Goal: Transaction & Acquisition: Purchase product/service

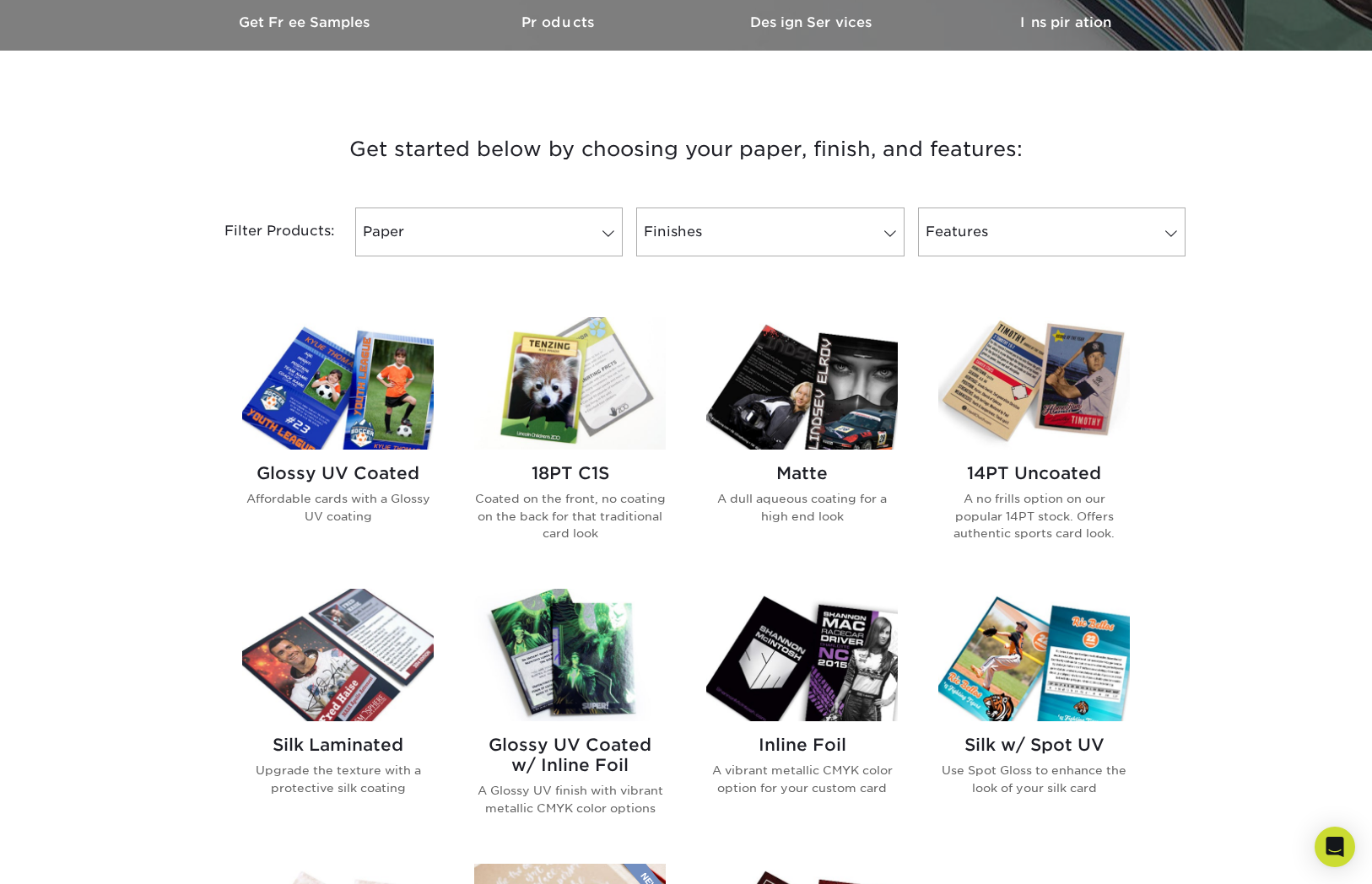
scroll to position [533, 0]
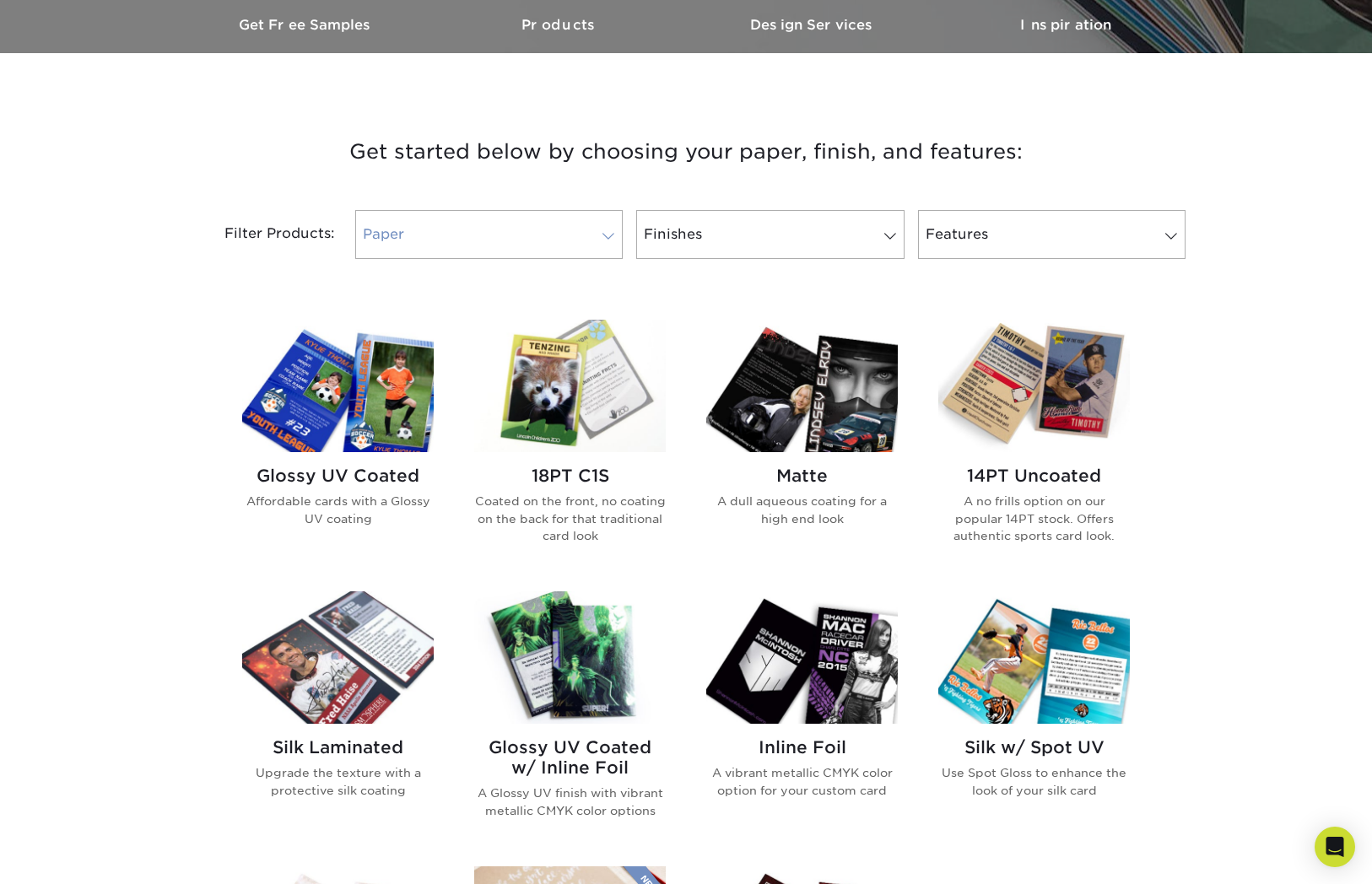
click at [512, 239] on link "Paper" at bounding box center [489, 234] width 267 height 49
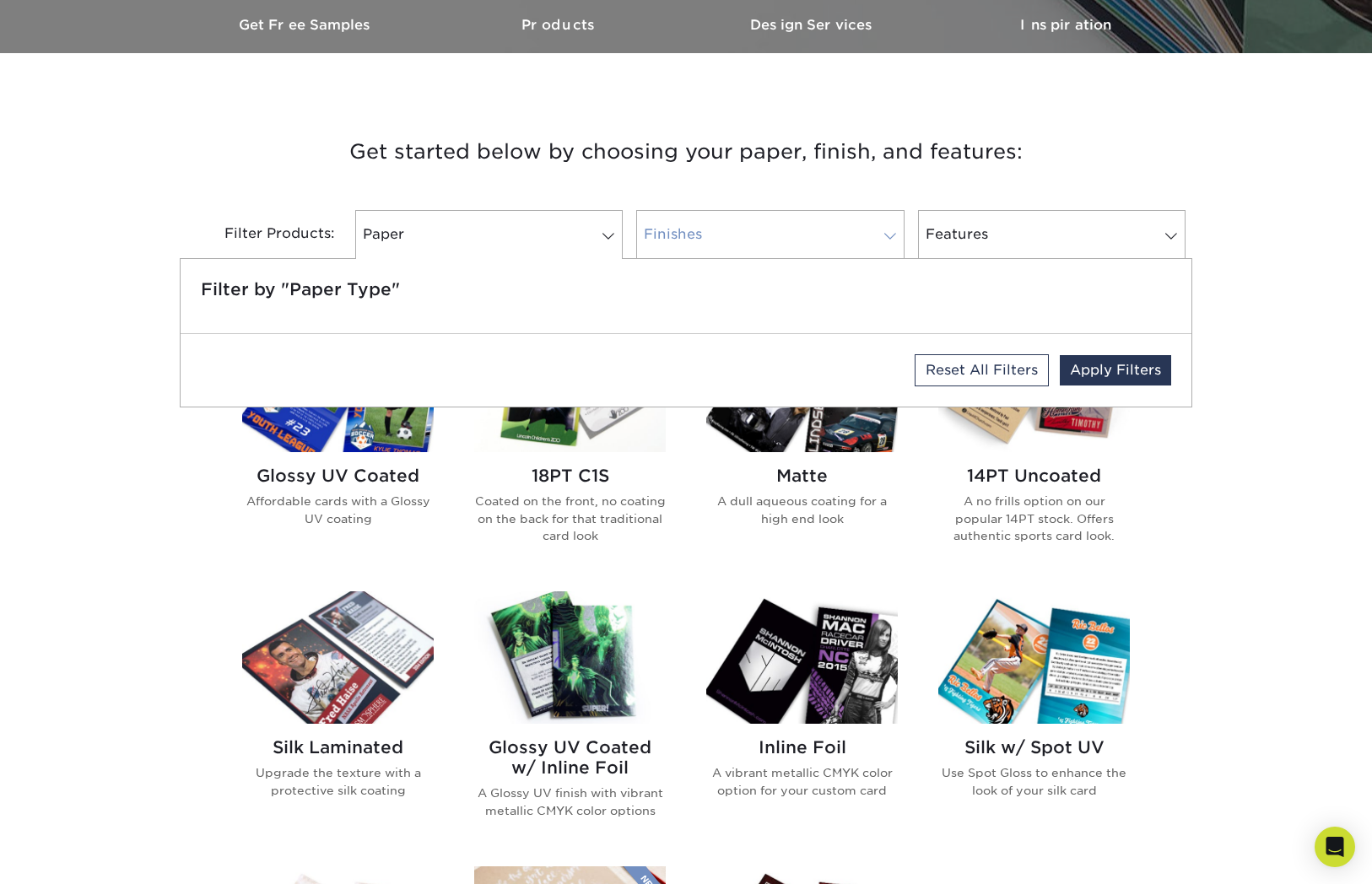
click at [713, 239] on link "Finishes" at bounding box center [769, 234] width 267 height 49
click at [962, 233] on link "Features" at bounding box center [1051, 234] width 267 height 49
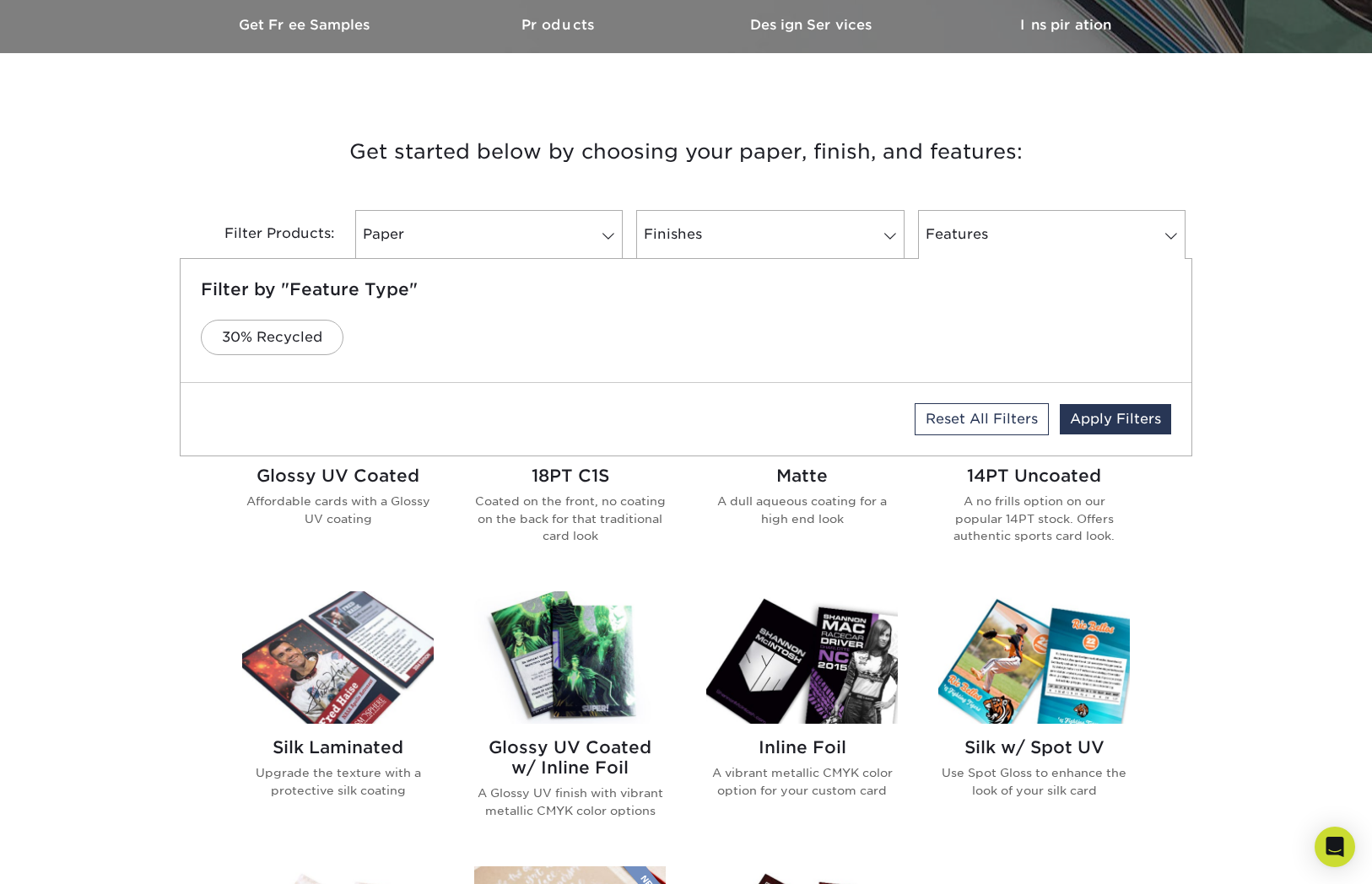
click at [190, 187] on div "Get started below by choosing your paper, finish, and features: Filtered Matche…" at bounding box center [686, 196] width 1012 height 206
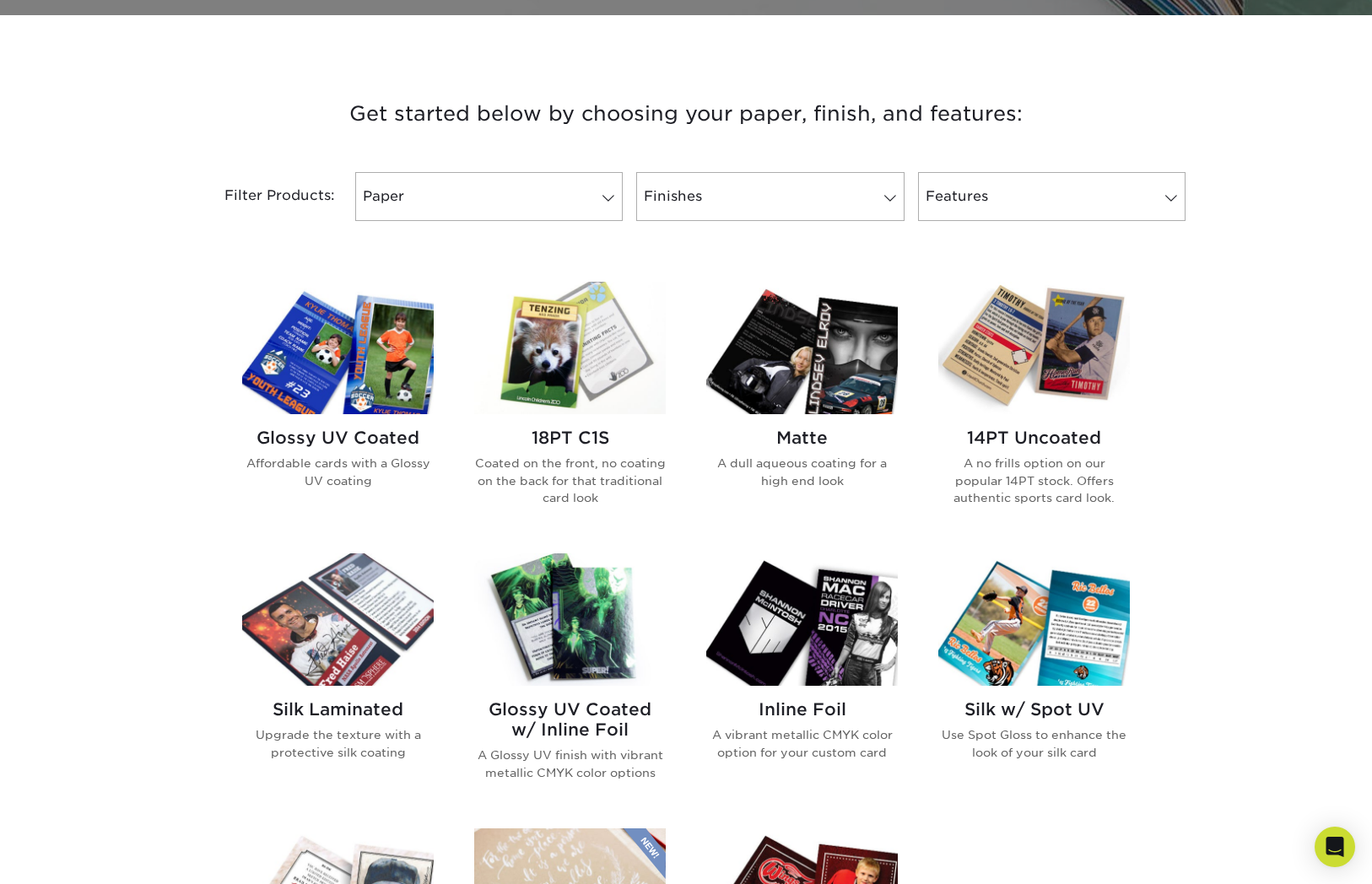
scroll to position [568, 0]
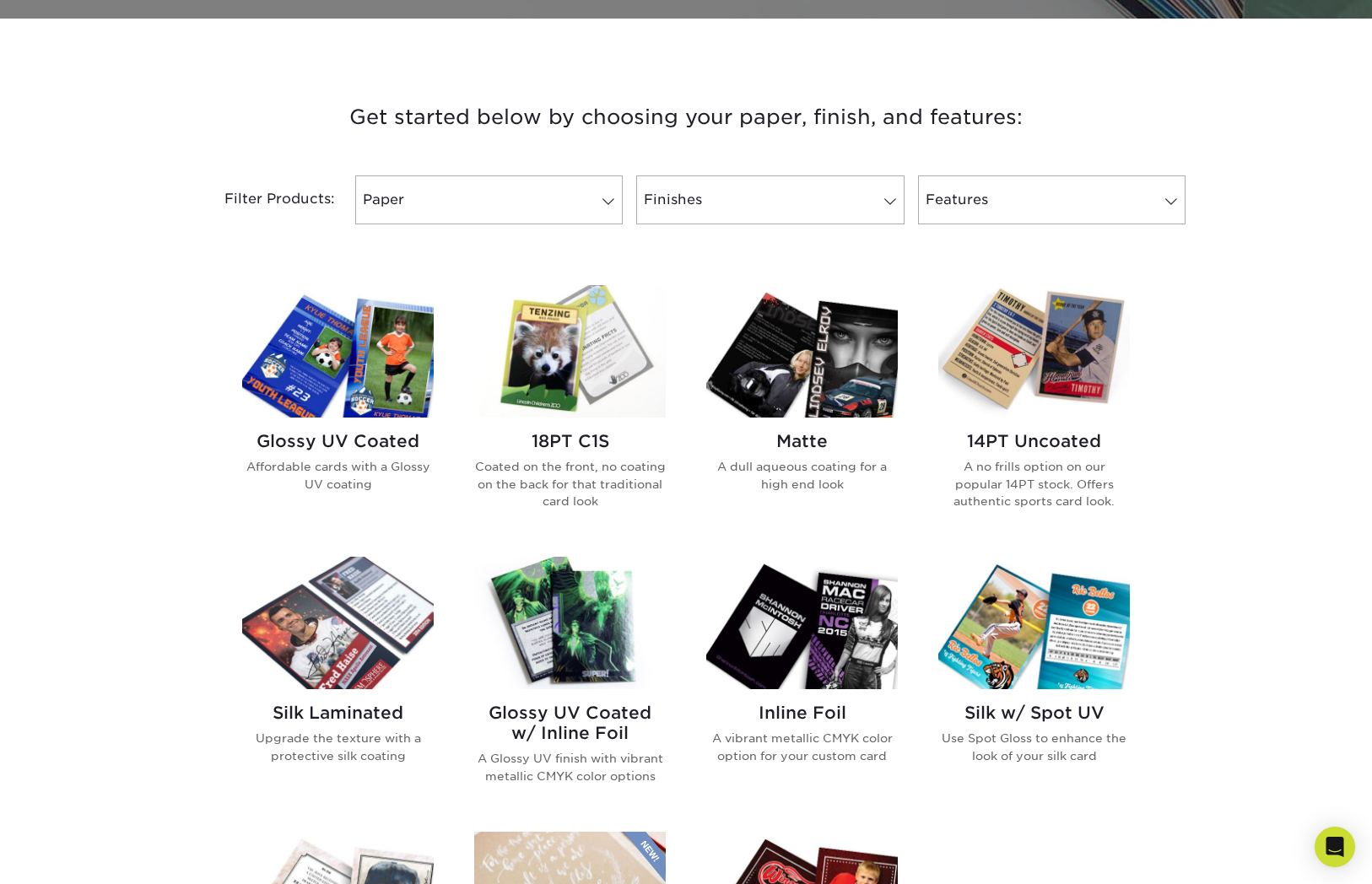
click at [807, 366] on img at bounding box center [802, 351] width 191 height 132
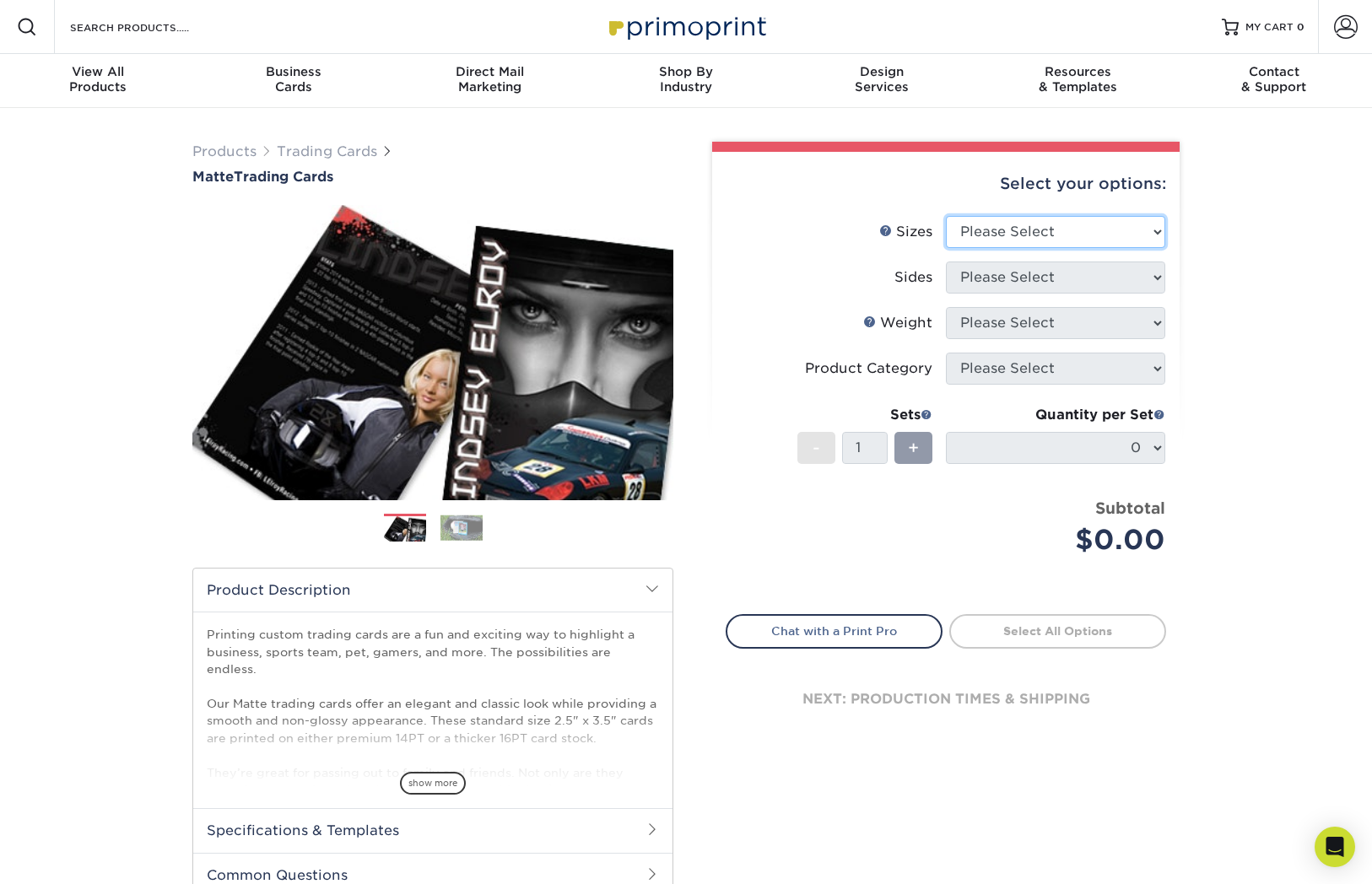
select select "2.50x3.50"
select select "13abbda7-1d64-4f25-8bb2-c179b224825d"
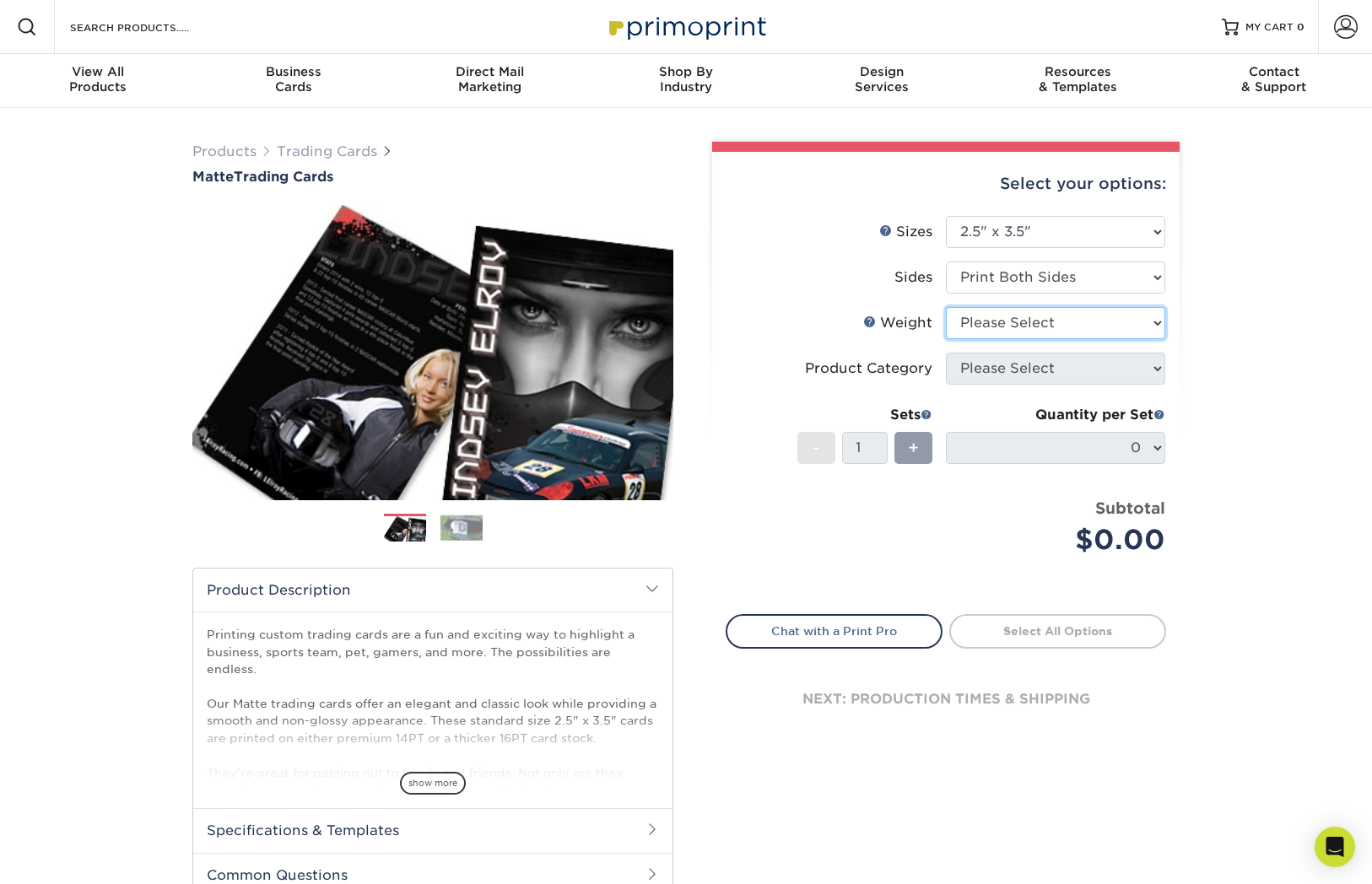
select select "16PT"
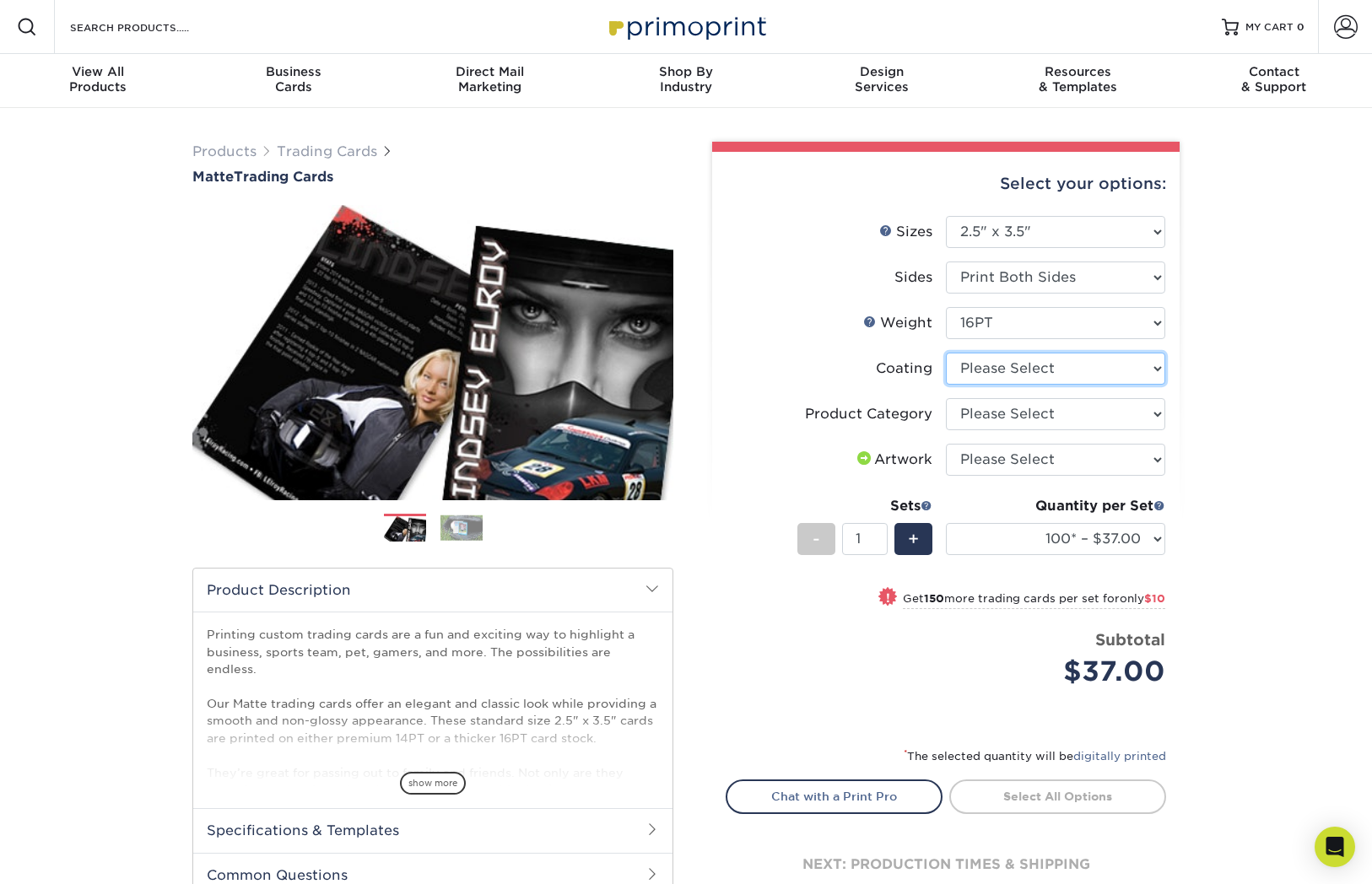
select select "121bb7b5-3b4d-429f-bd8d-bbf80e953313"
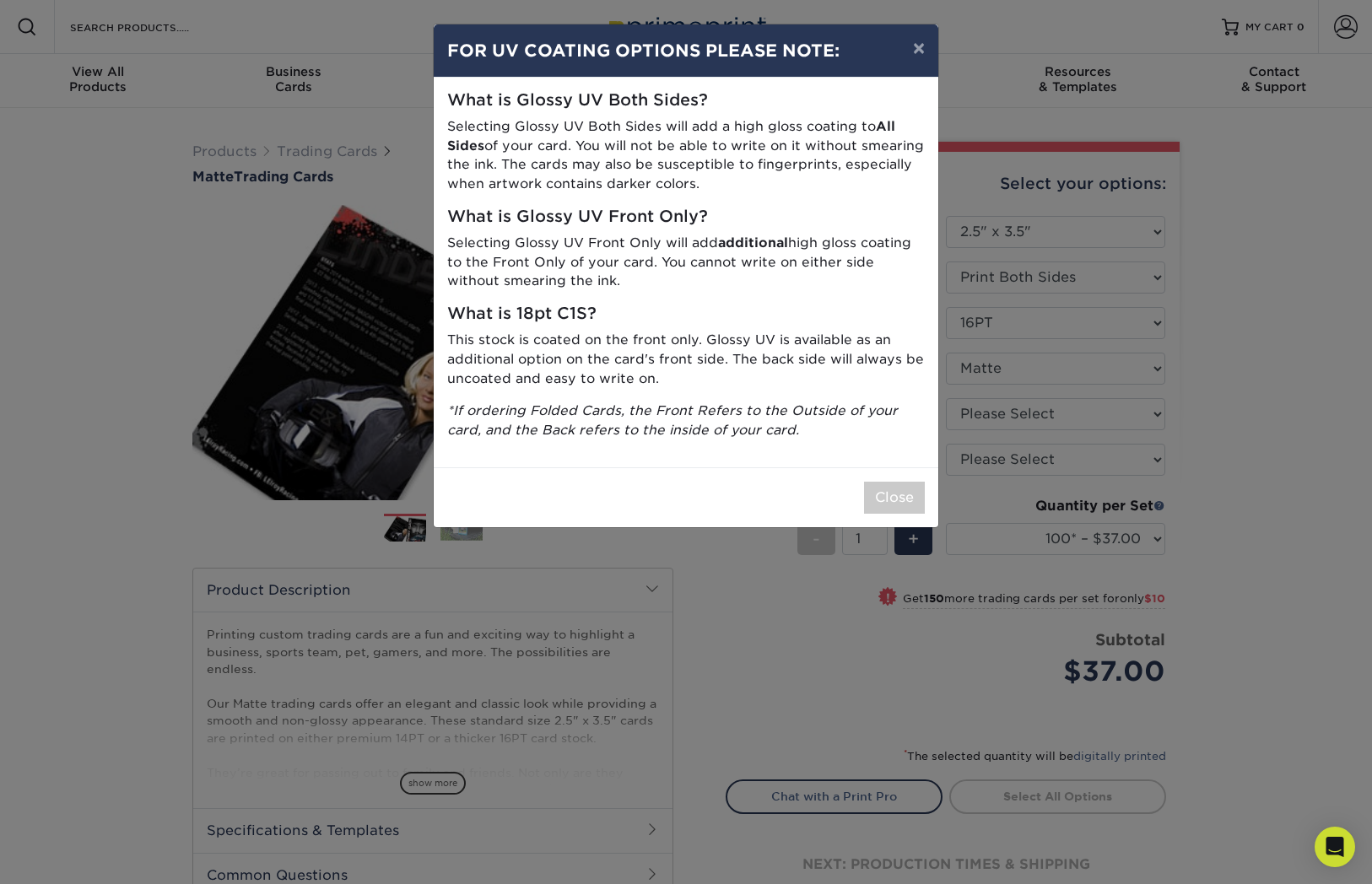
click at [750, 316] on h5 "What is 18pt C1S?" at bounding box center [686, 314] width 477 height 19
click at [904, 492] on button "Close" at bounding box center [895, 497] width 61 height 32
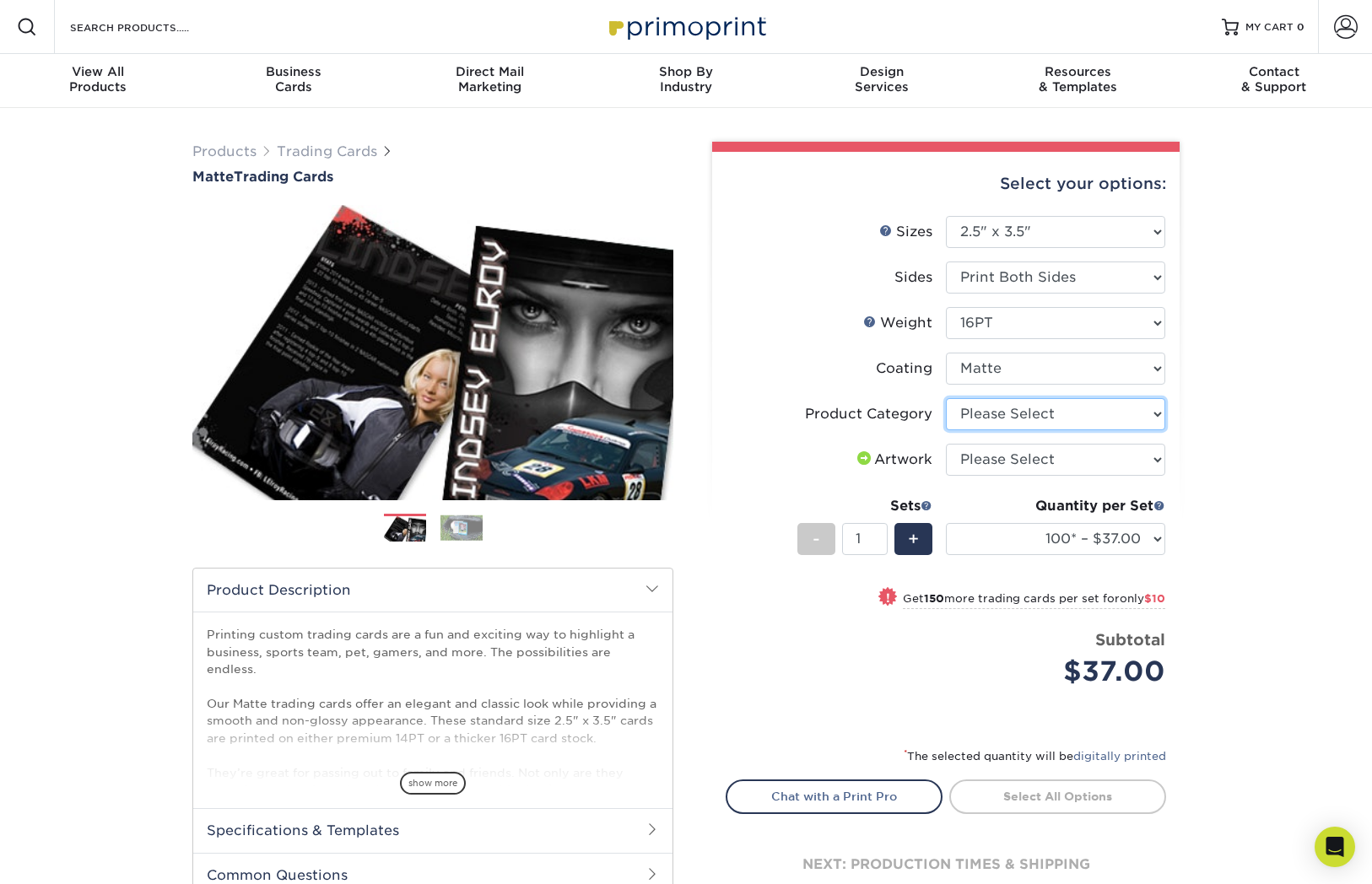
select select "c2f9bce9-36c2-409d-b101-c29d9d031e18"
select select "upload"
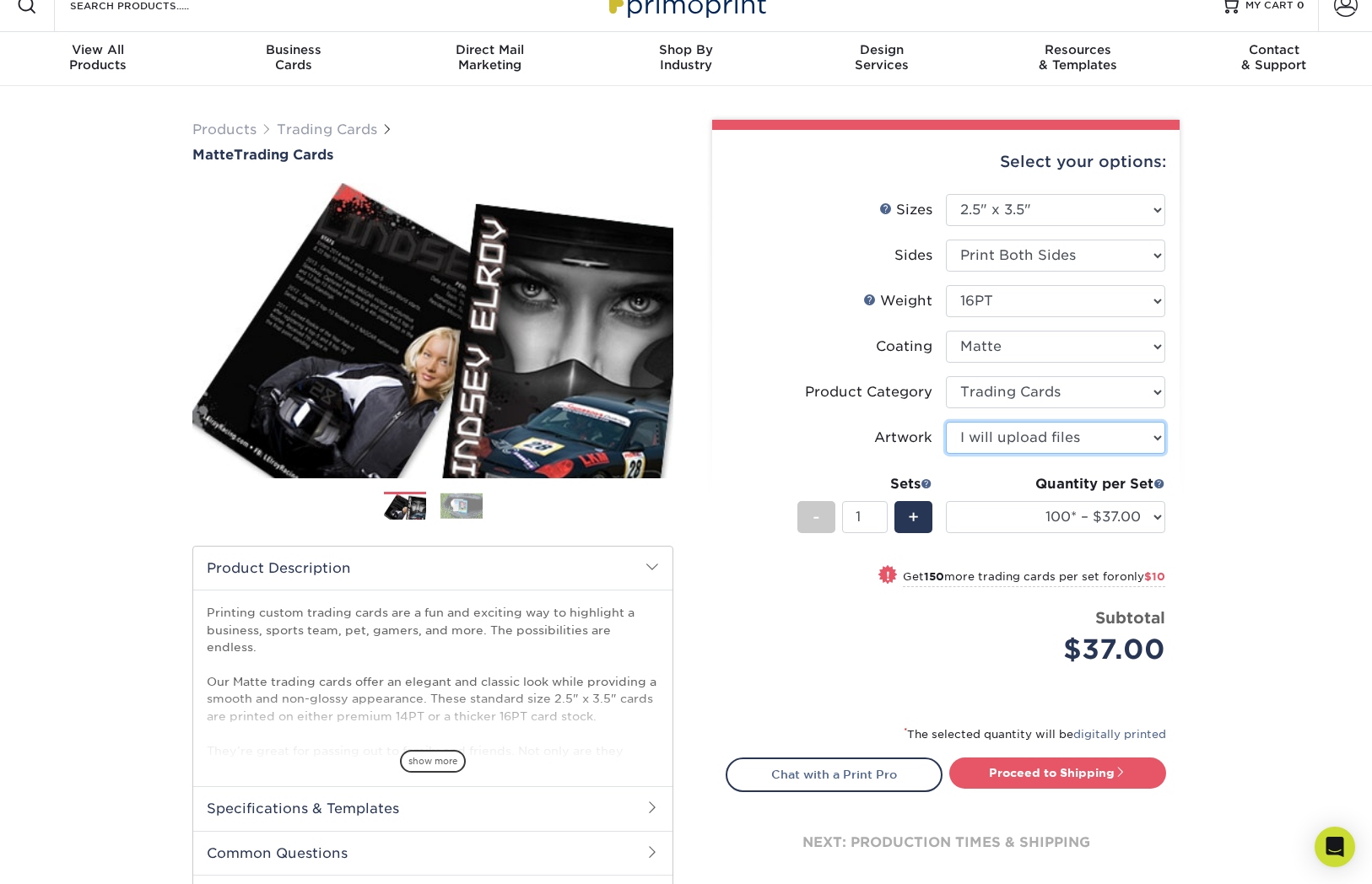
scroll to position [31, 0]
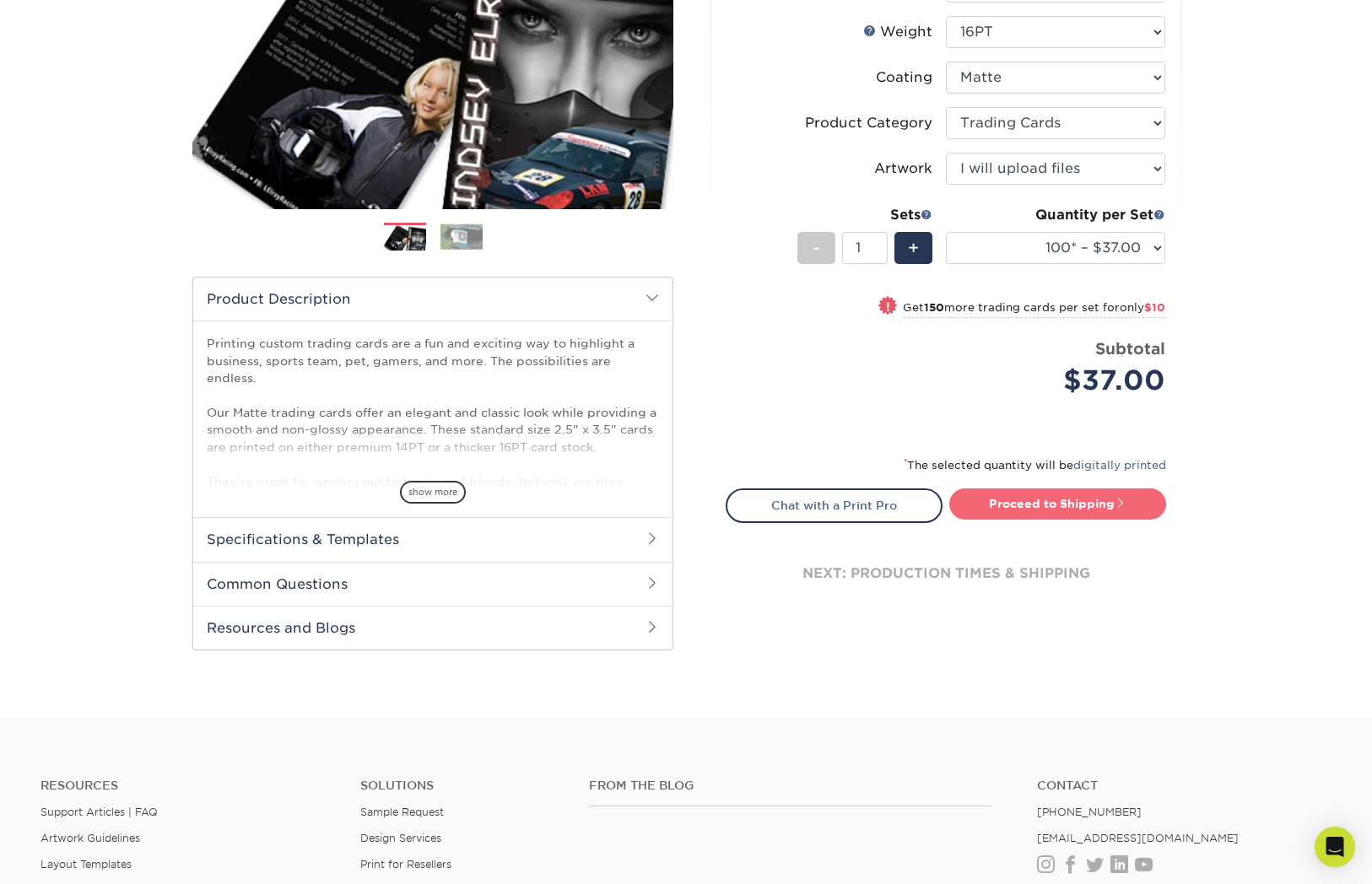
click at [1079, 502] on link "Proceed to Shipping" at bounding box center [1057, 503] width 217 height 30
type input "Set 1"
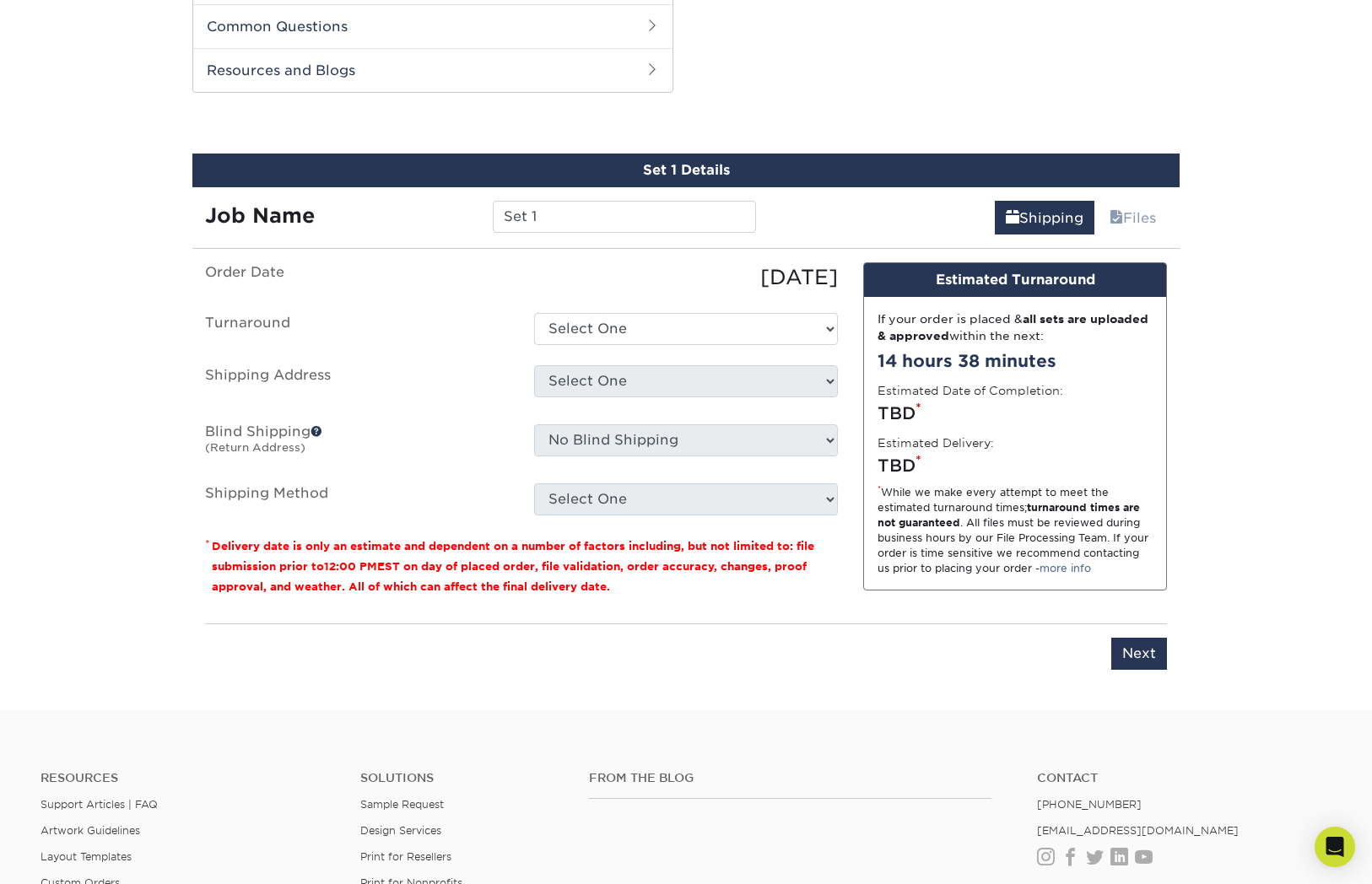
scroll to position [858, 0]
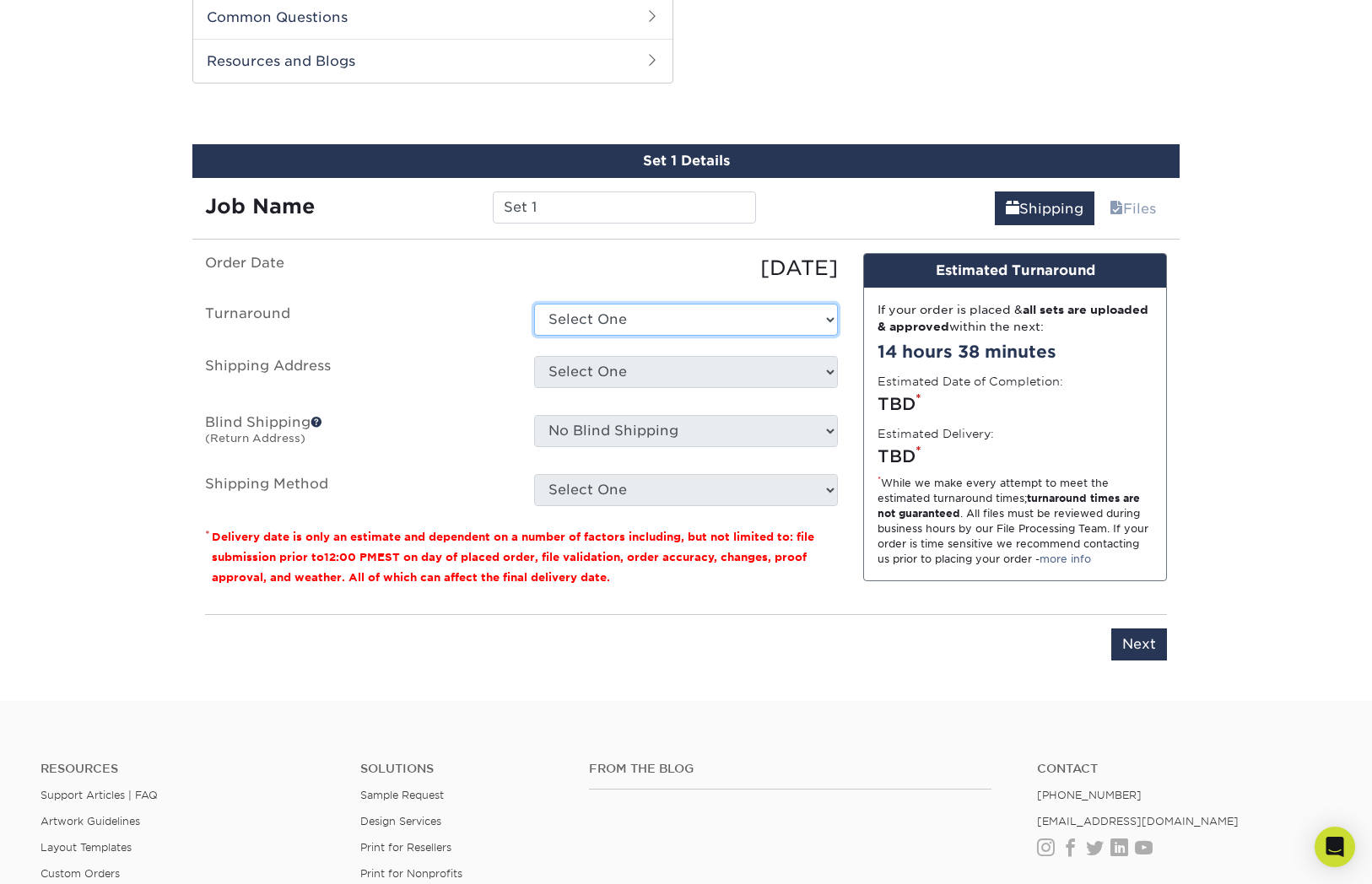
select select "cbe91c23-2601-4968-aa0f-393d26c839b7"
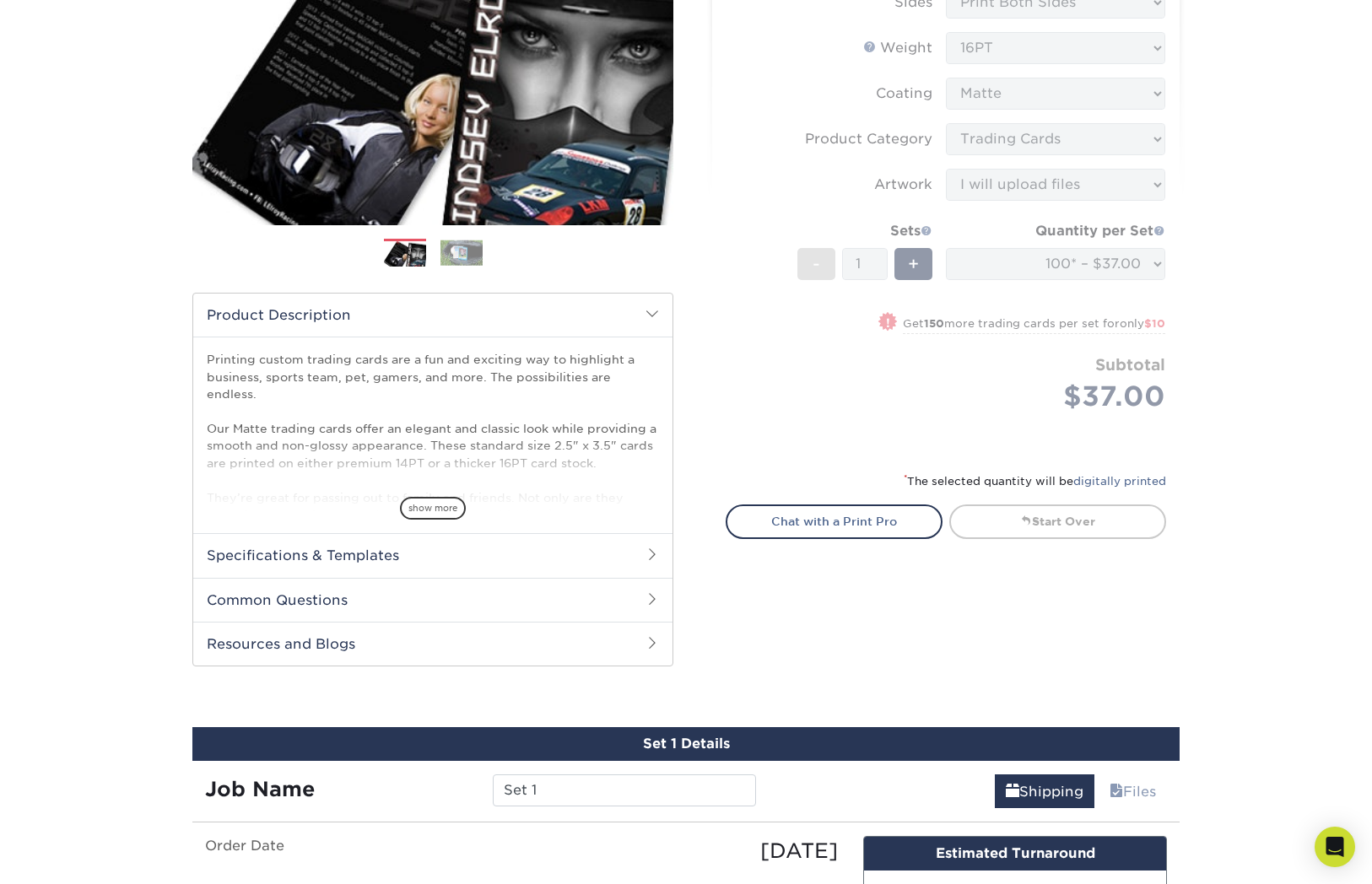
scroll to position [276, 0]
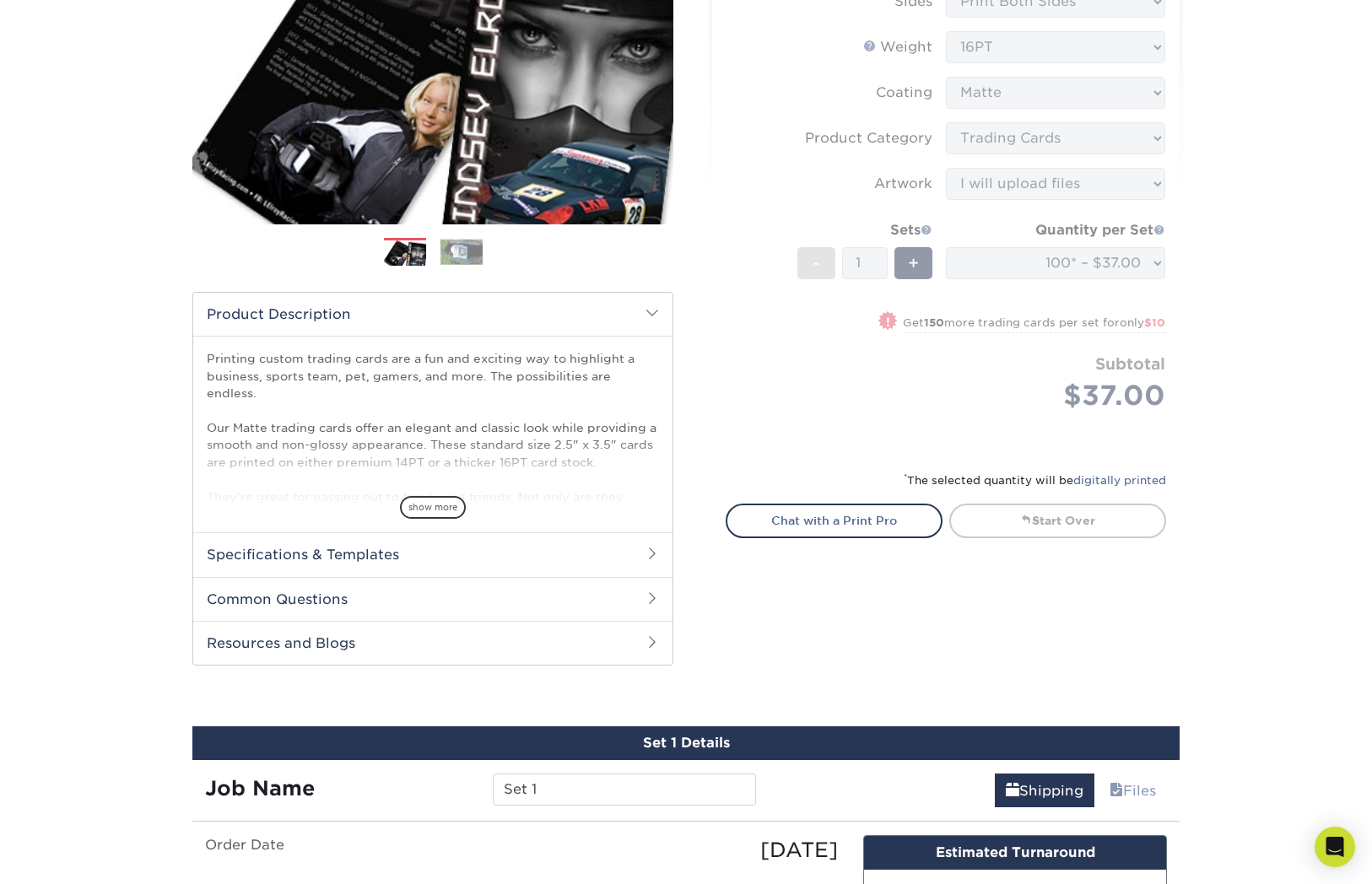
click at [438, 508] on span "show more" at bounding box center [433, 507] width 66 height 23
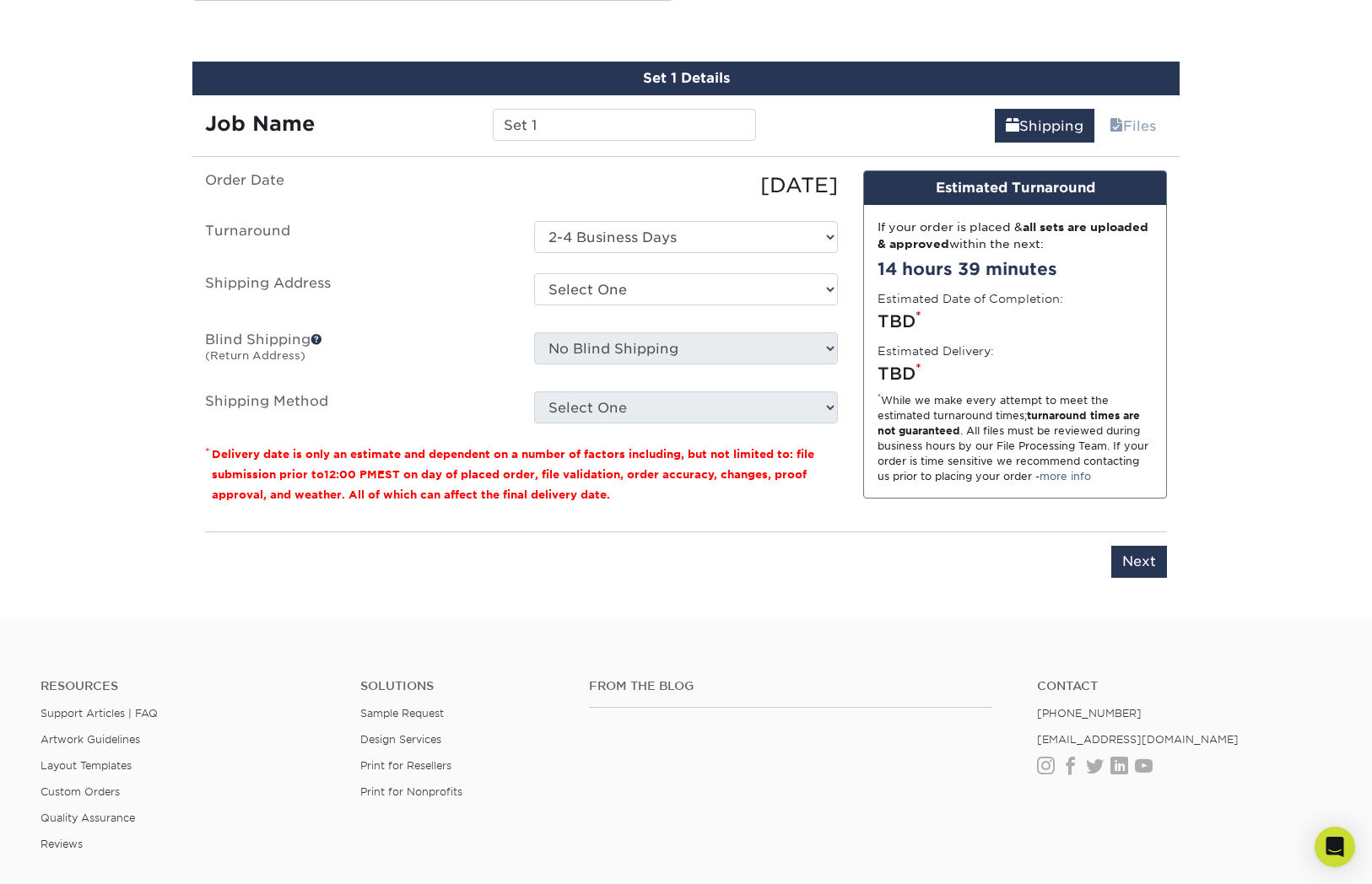
scroll to position [1013, 0]
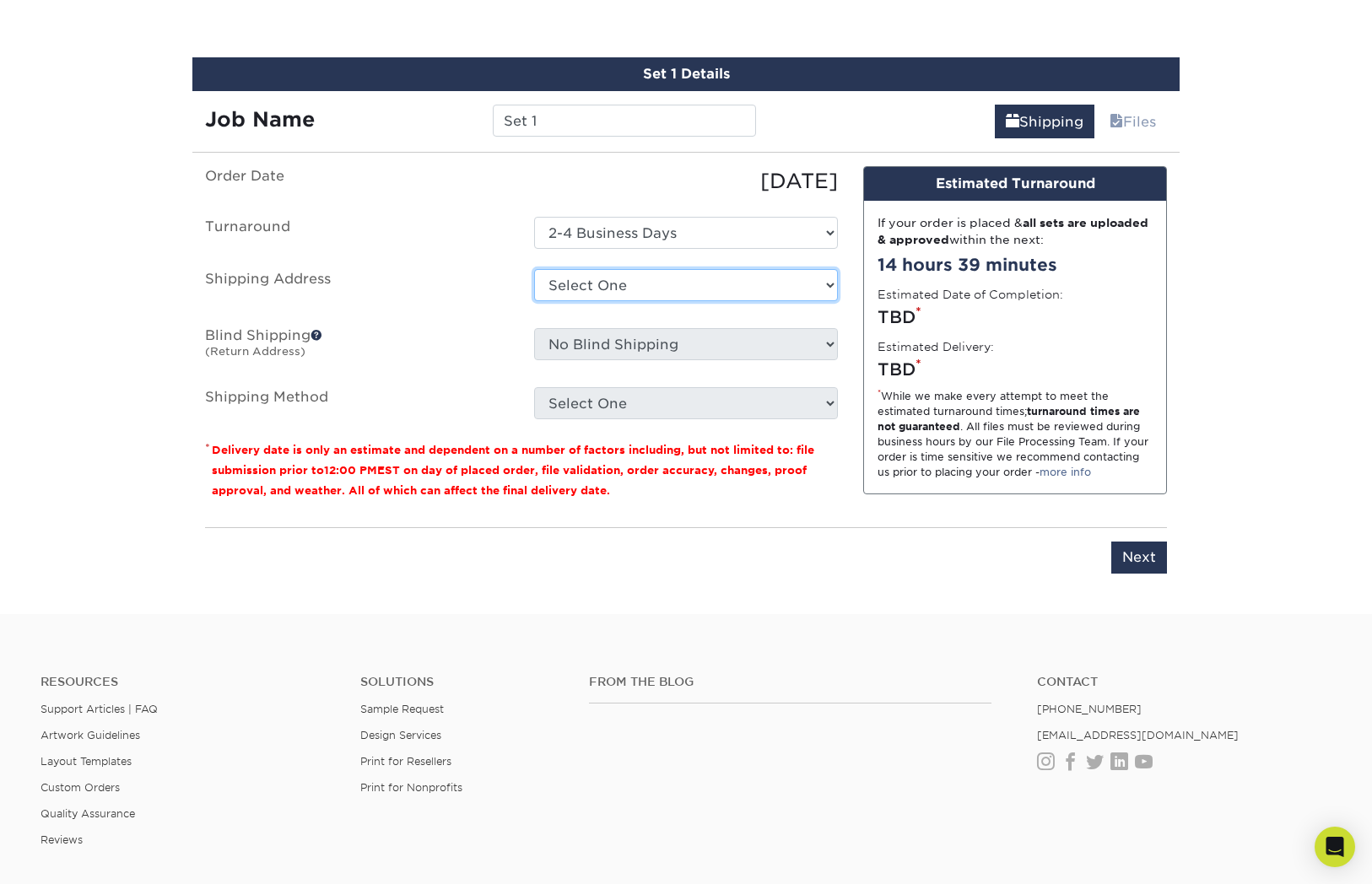
select select "newaddress"
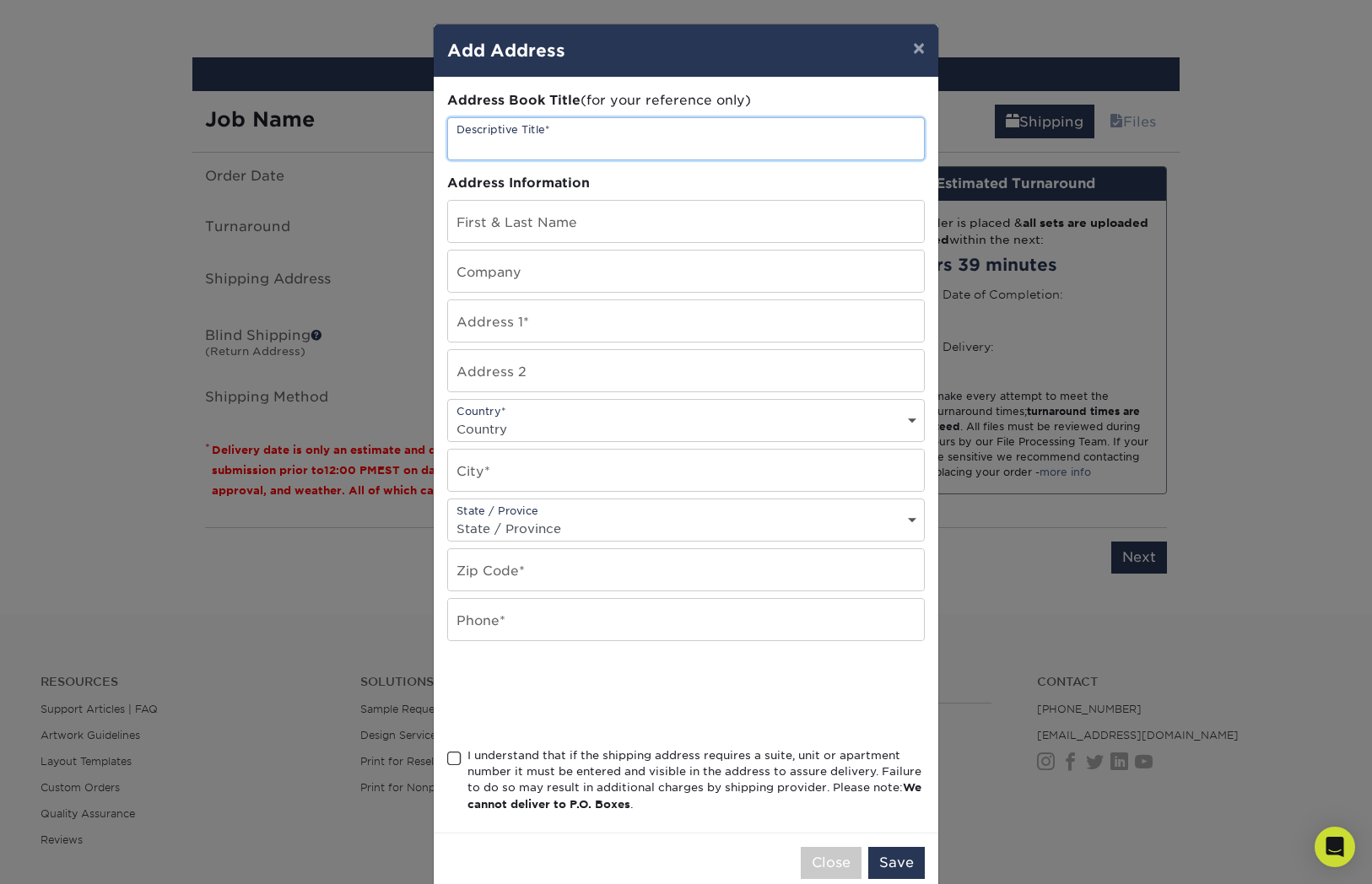
click at [633, 134] on input "text" at bounding box center [686, 139] width 476 height 41
type input "Anaheim"
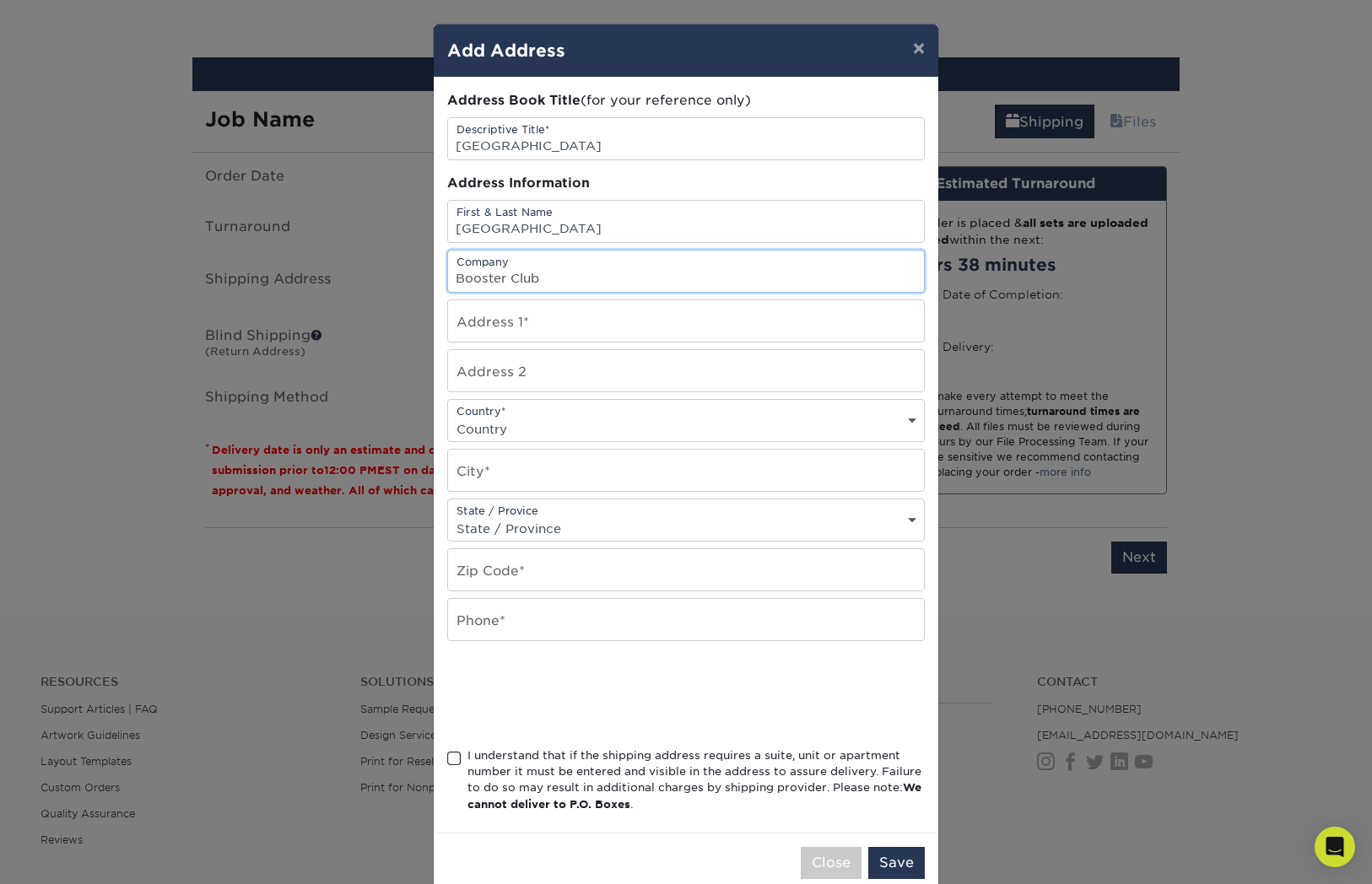
type input "Booster Club"
type input "123 Citron Street"
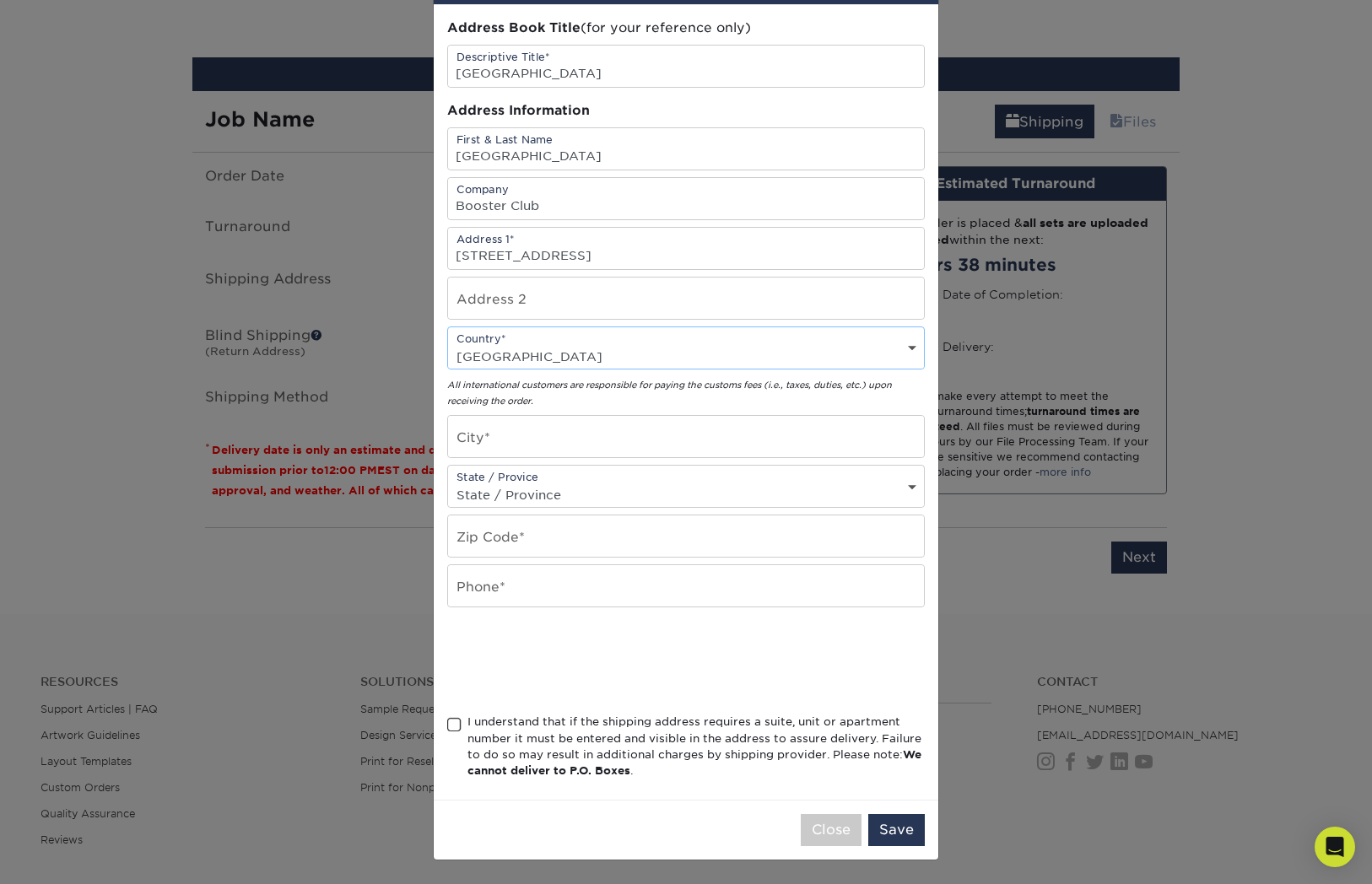
scroll to position [76, 0]
select select "US"
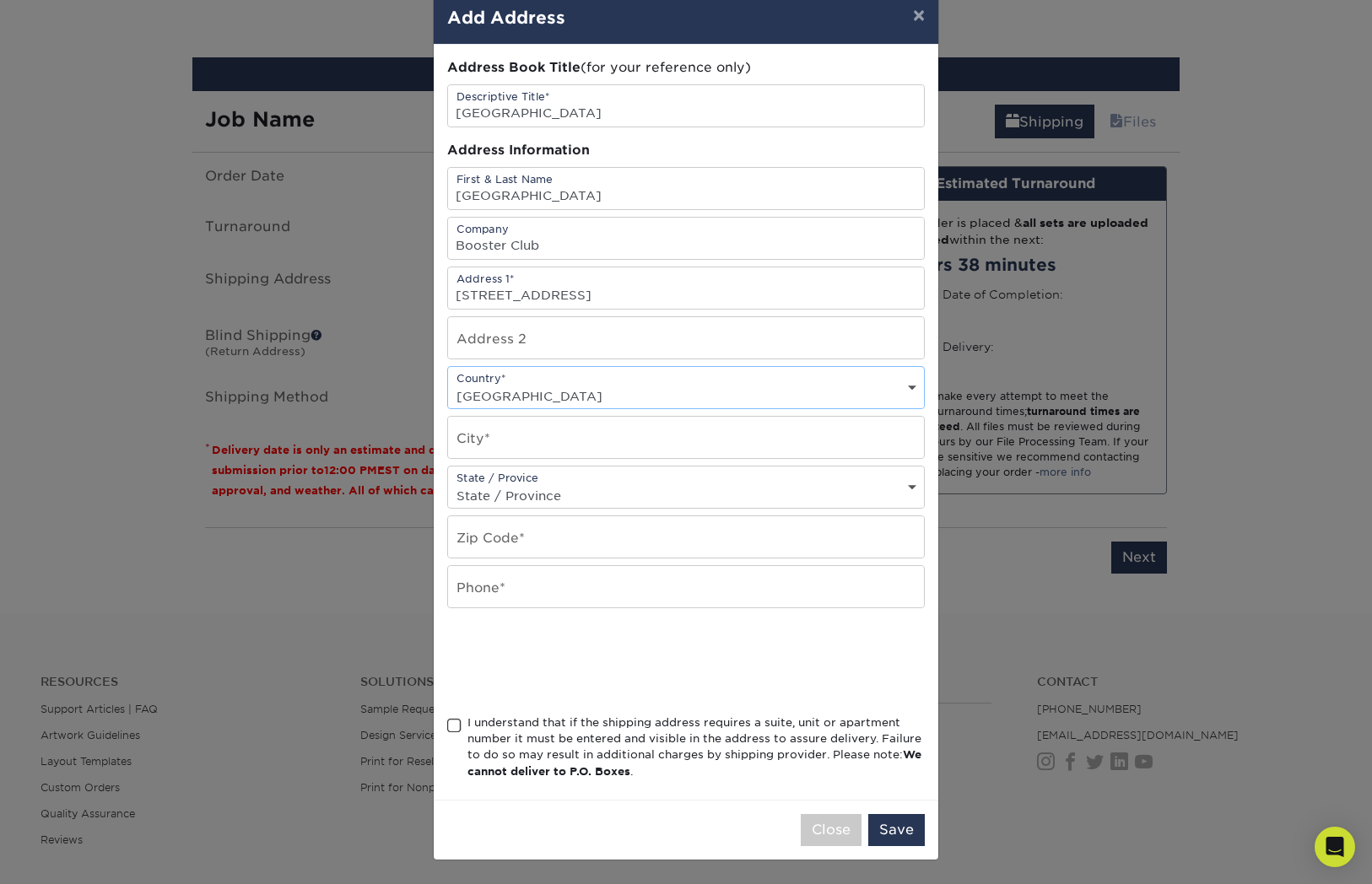
scroll to position [37, 0]
type input "Anaheim"
select select "CA"
type input "92805"
type input "714*225*2521"
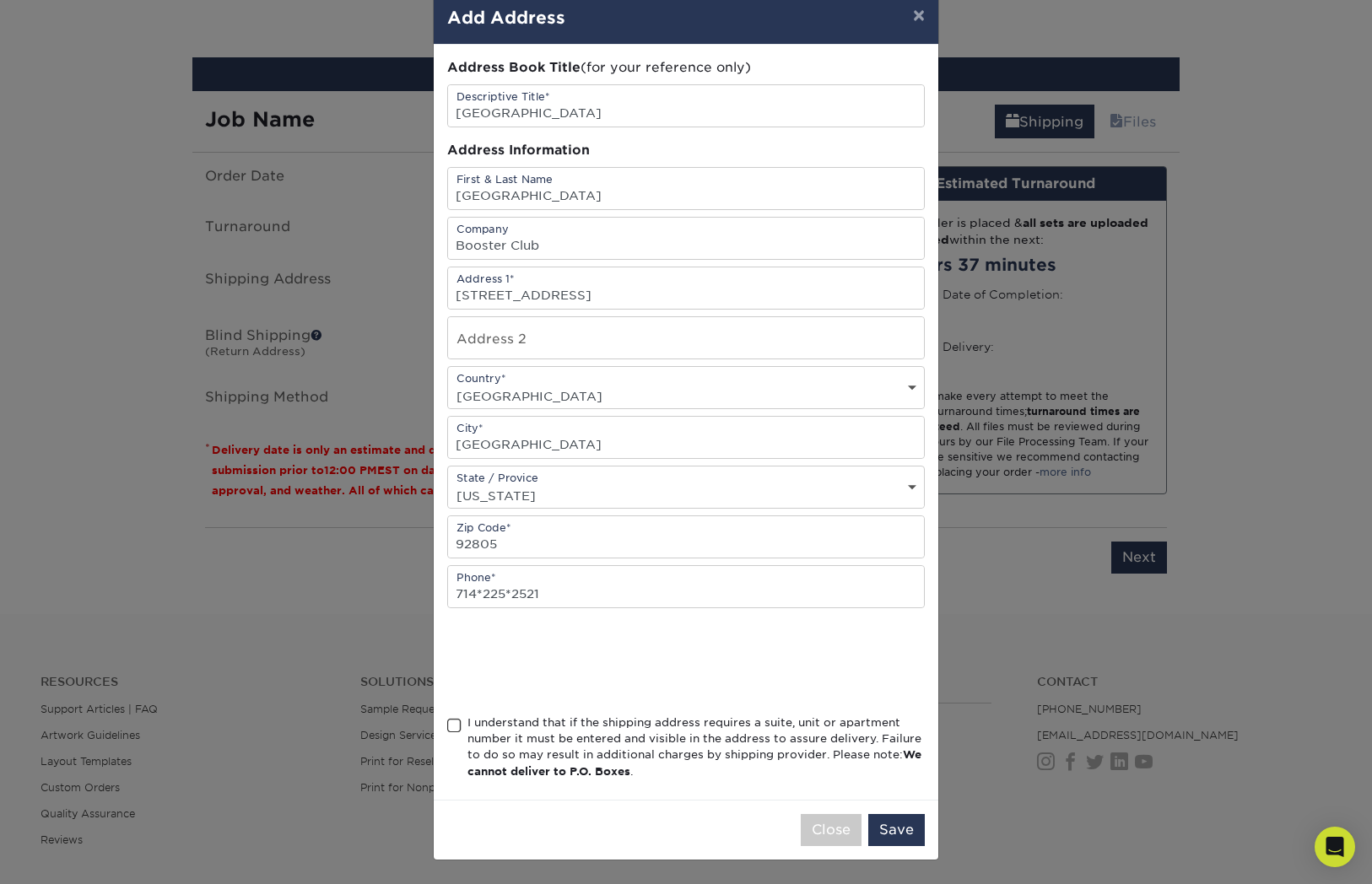
click at [461, 726] on div "I understand that if the shipping address requires a suite, unit or apartment n…" at bounding box center [686, 750] width 477 height 73
click at [454, 724] on span at bounding box center [454, 725] width 14 height 16
click at [0, 0] on input "I understand that if the shipping address requires a suite, unit or apartment n…" at bounding box center [0, 0] width 0 height 0
click at [886, 829] on button "Save" at bounding box center [896, 830] width 57 height 32
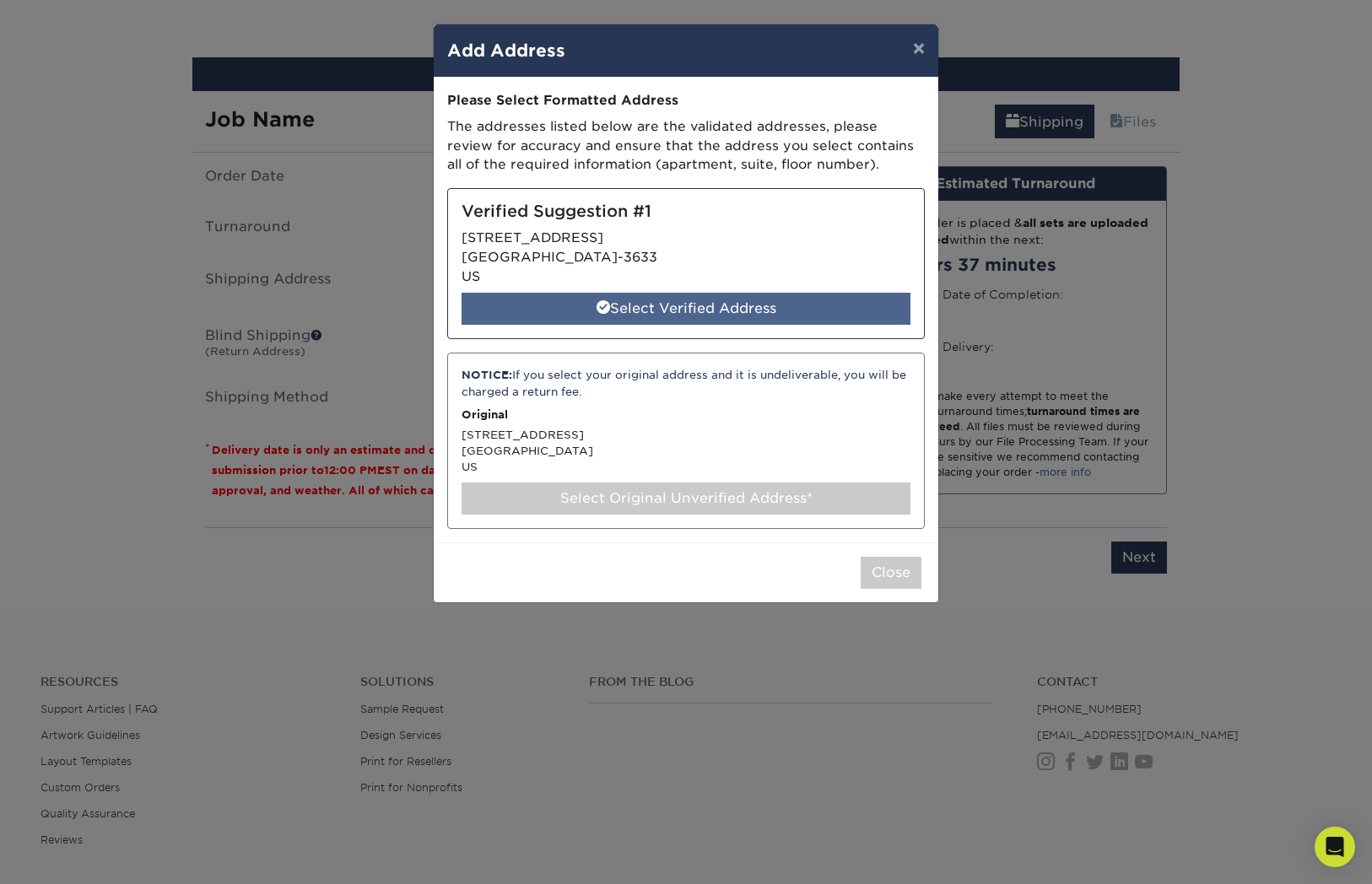
click at [636, 316] on div "Select Verified Address" at bounding box center [686, 309] width 449 height 32
select select "286669"
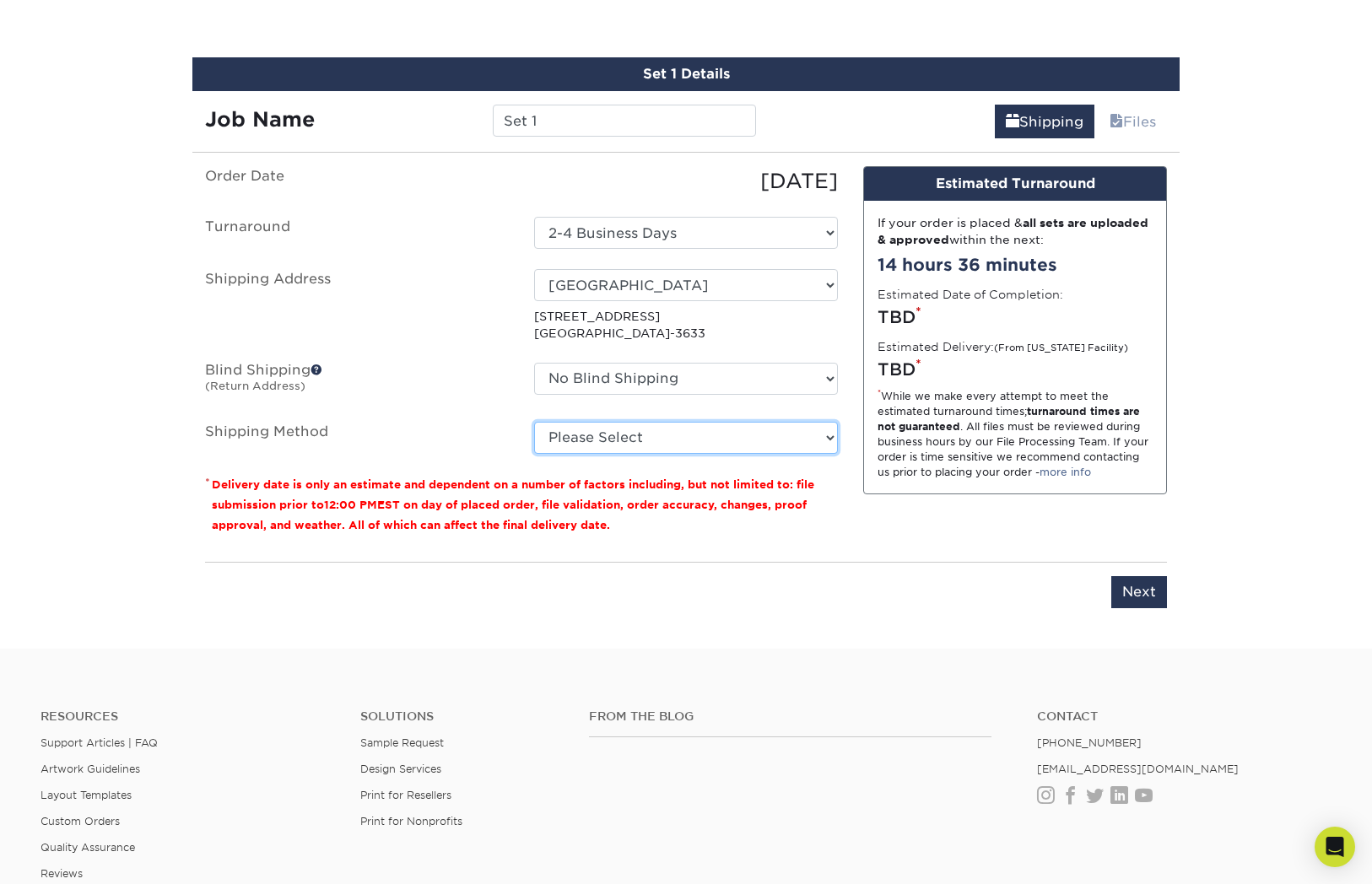
select select "12"
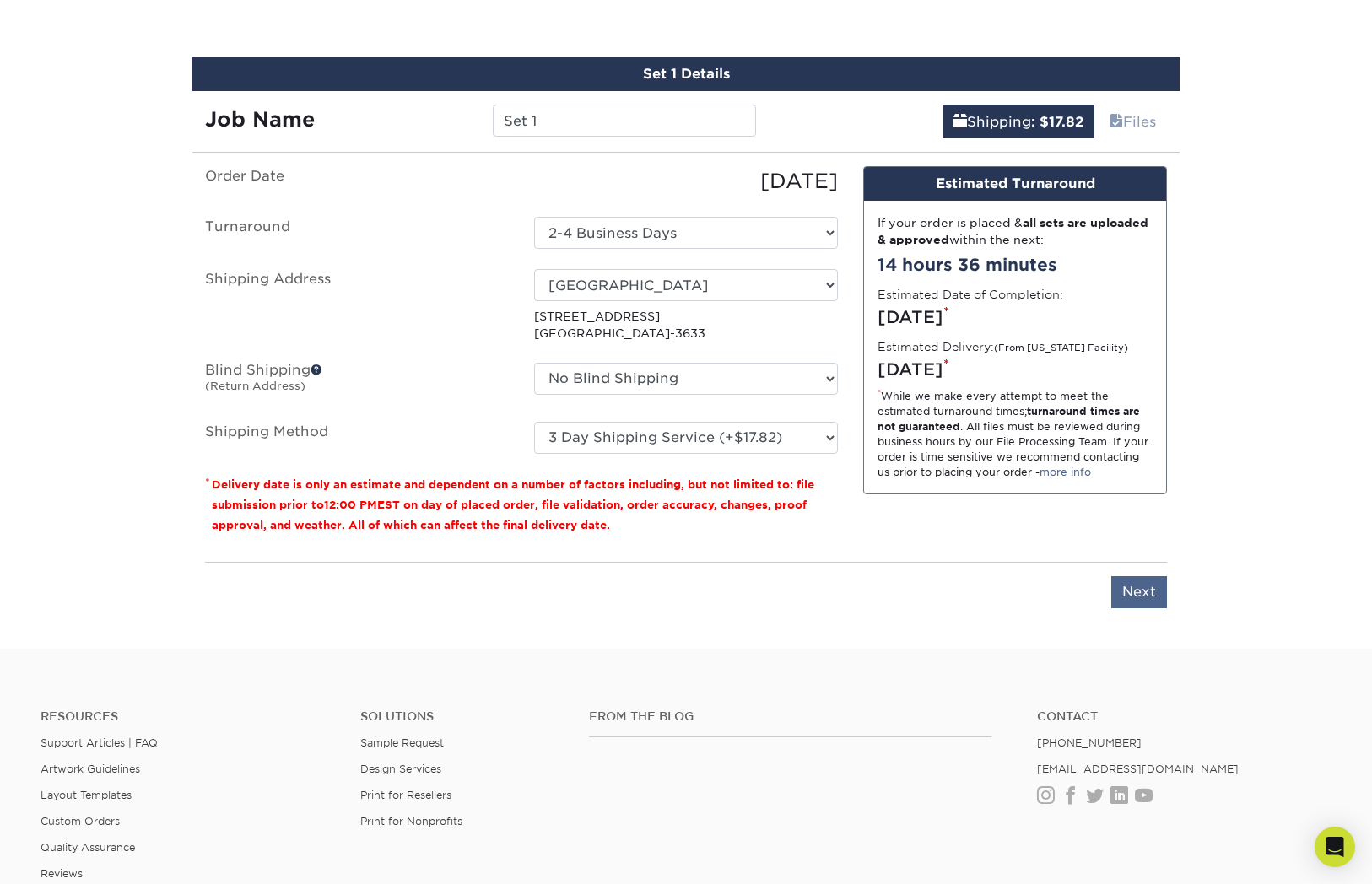
click at [1140, 576] on input "Next" at bounding box center [1139, 592] width 56 height 32
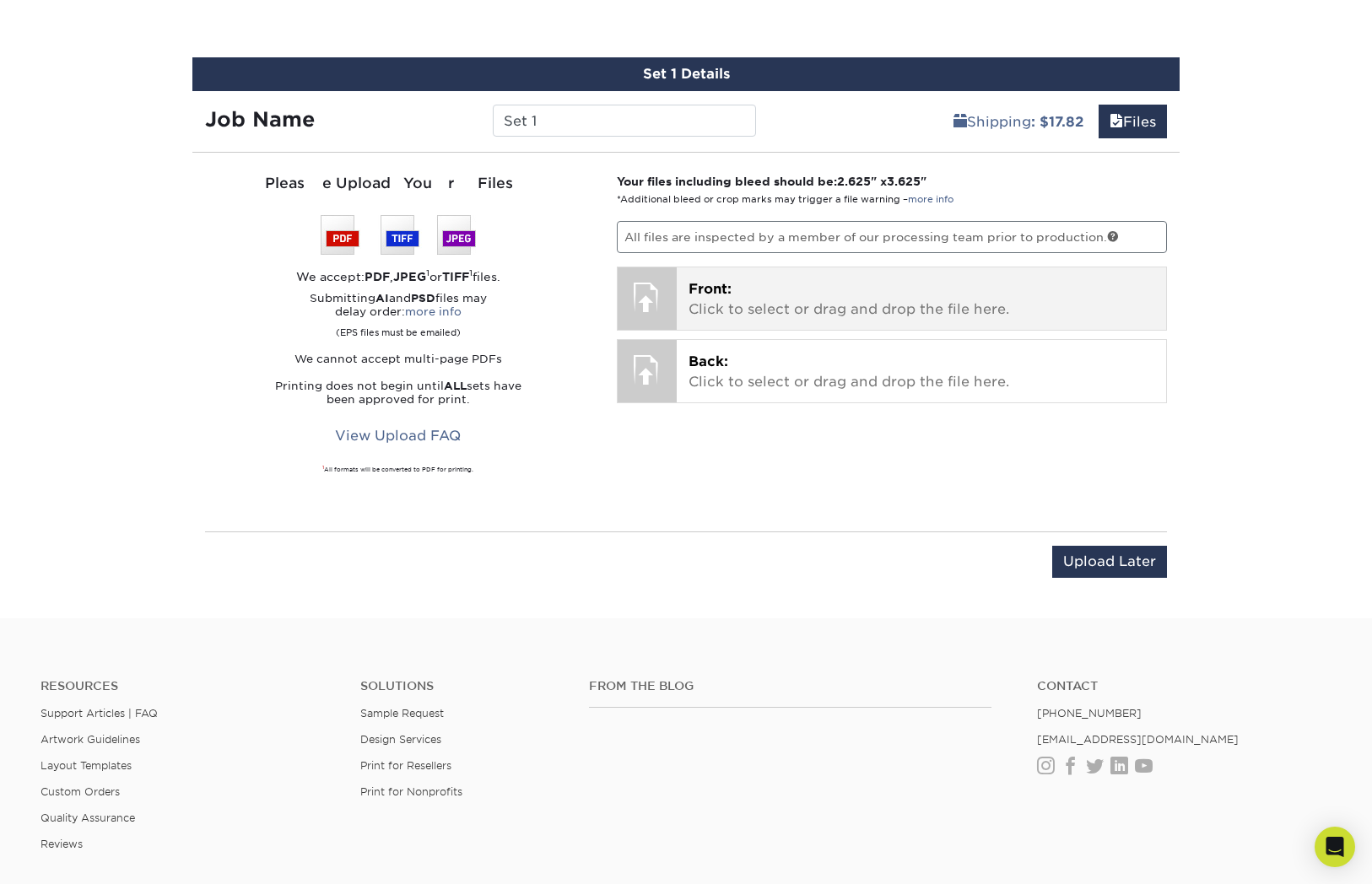
click at [716, 281] on span "Front:" at bounding box center [709, 288] width 43 height 16
